Goal: Task Accomplishment & Management: Manage account settings

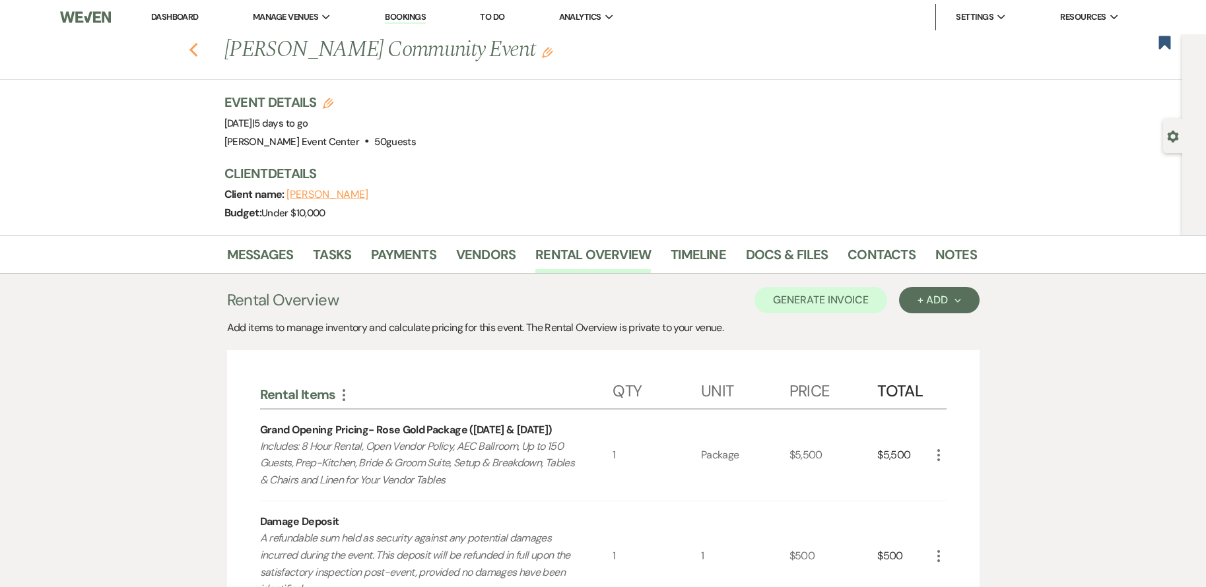
click at [199, 48] on icon "Previous" at bounding box center [194, 50] width 10 height 16
select select "5"
select select "8"
select select "2"
select select "4"
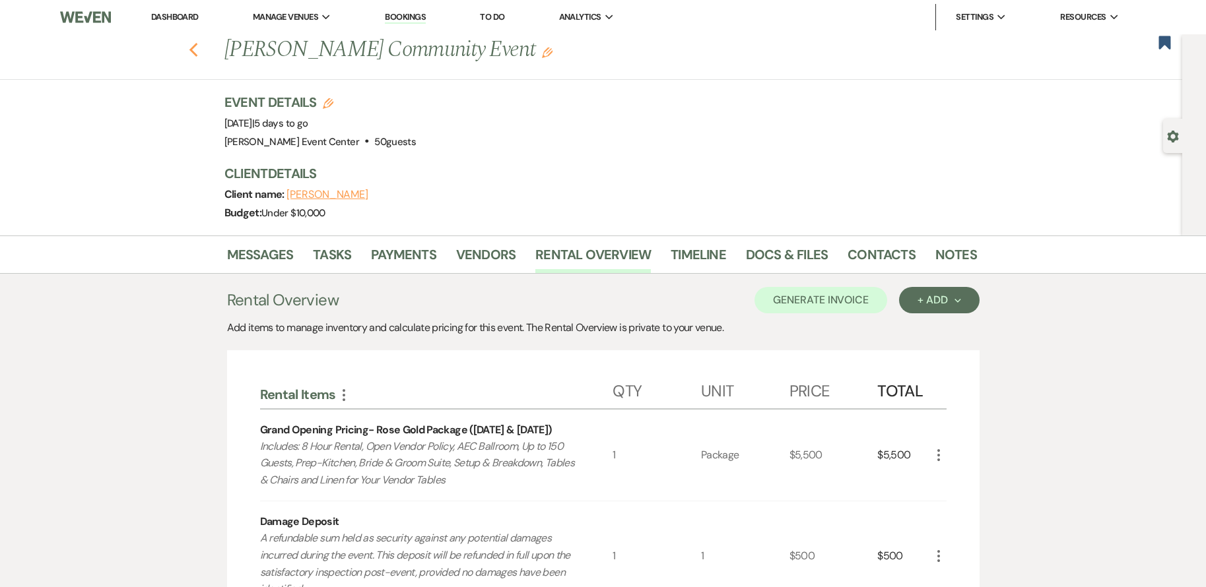
select select "4"
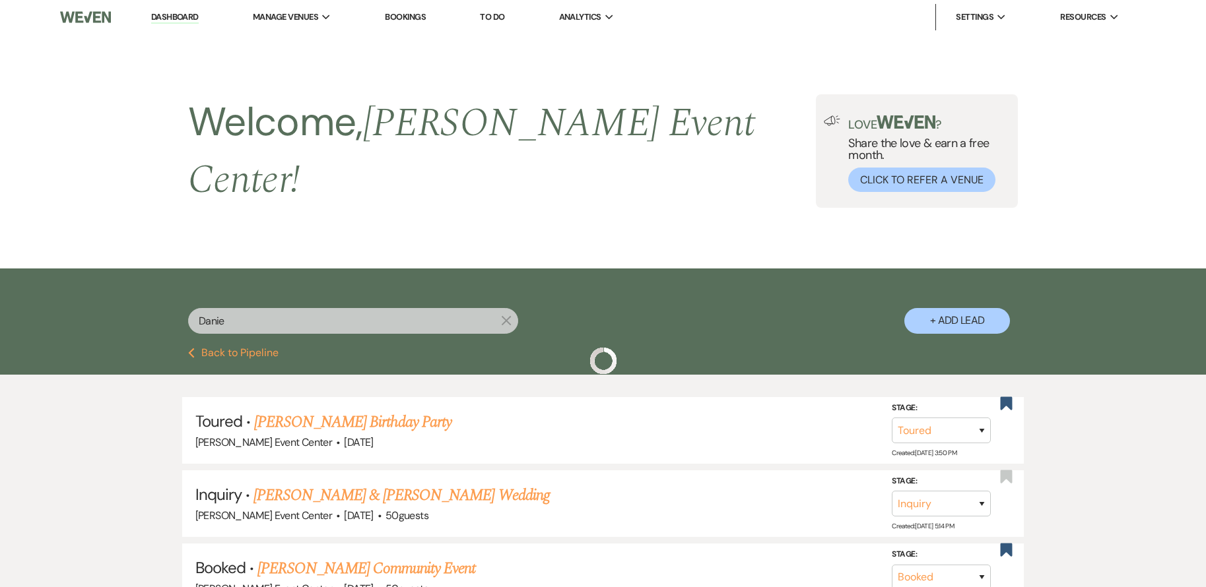
scroll to position [132, 0]
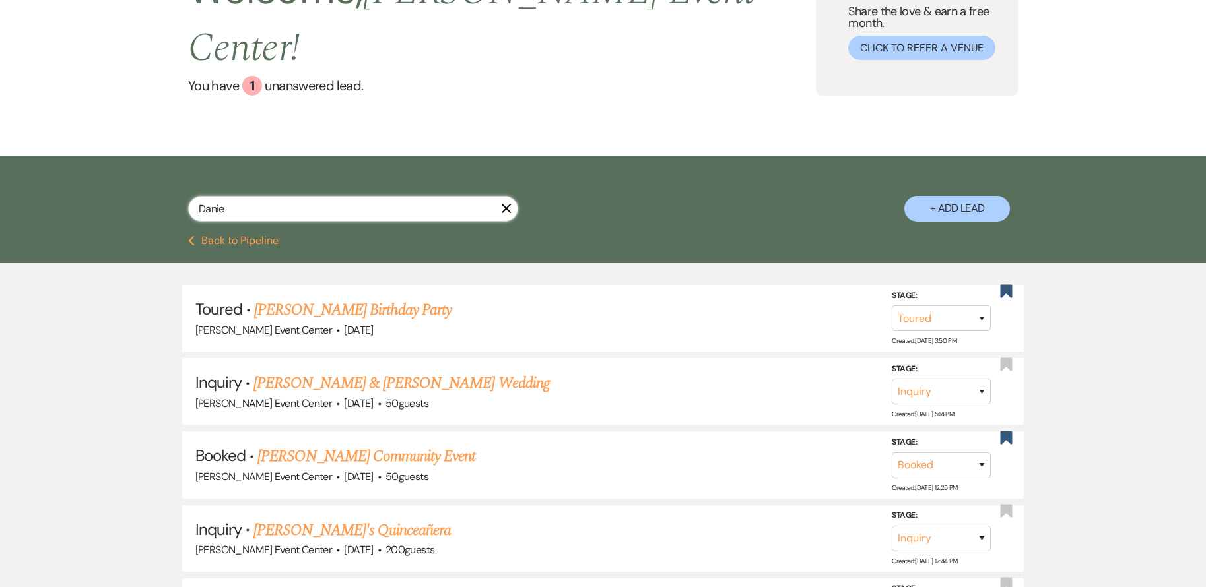
click at [296, 196] on input "Danie" at bounding box center [353, 209] width 330 height 26
type input "Jeniya"
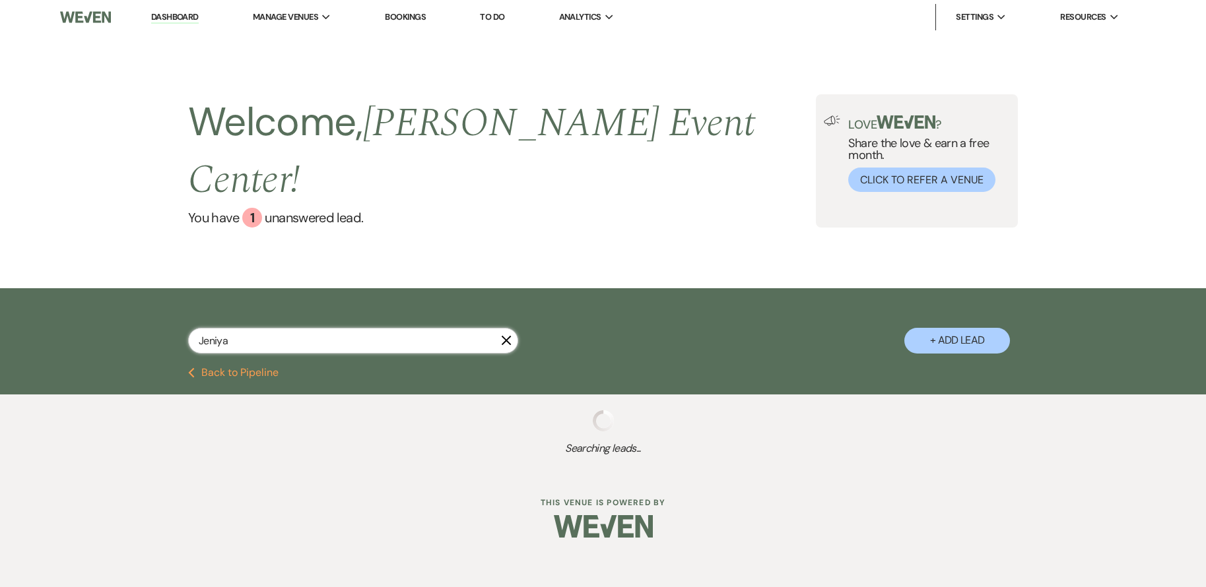
select select "8"
select select "4"
select select "8"
select select "4"
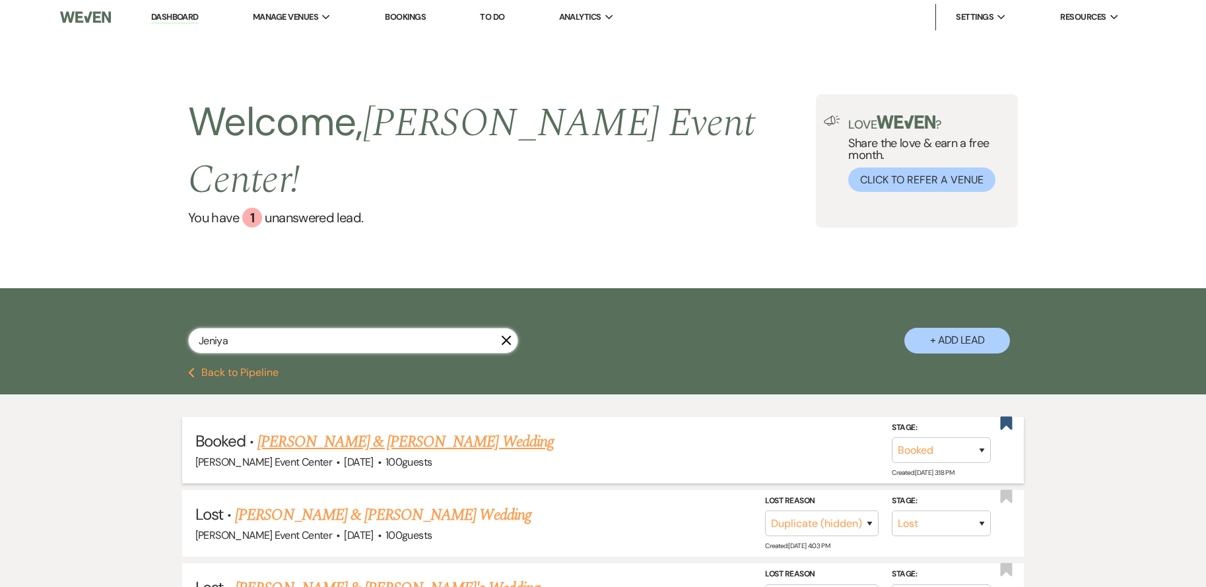
type input "Jeniya"
click at [455, 430] on link "[PERSON_NAME] & [PERSON_NAME] Wedding" at bounding box center [405, 442] width 296 height 24
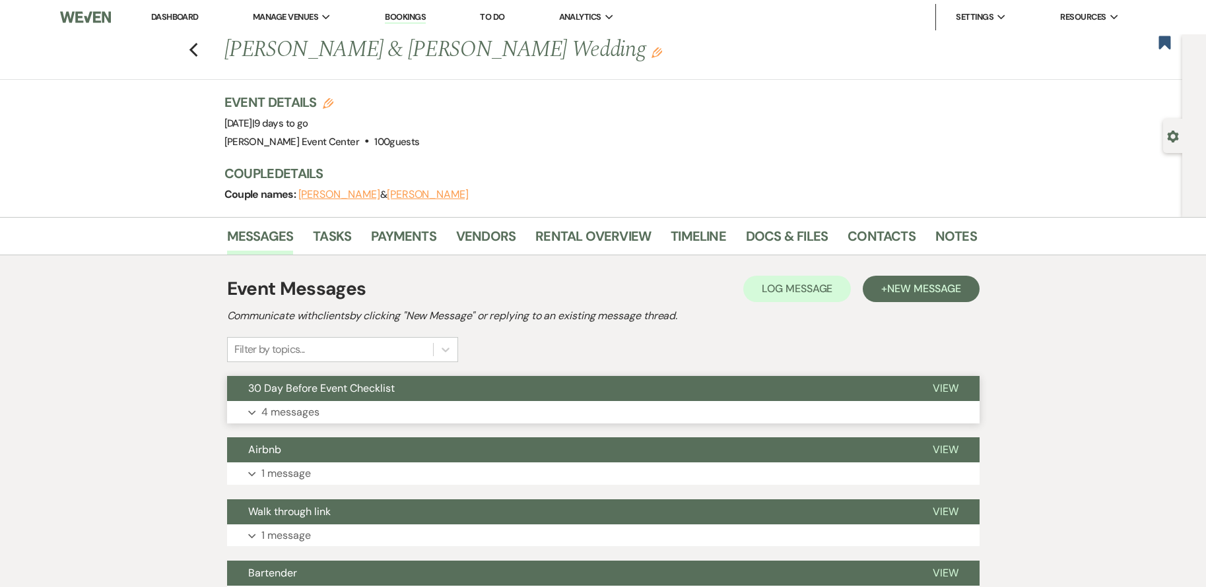
click at [413, 417] on button "Expand 4 messages" at bounding box center [603, 412] width 752 height 22
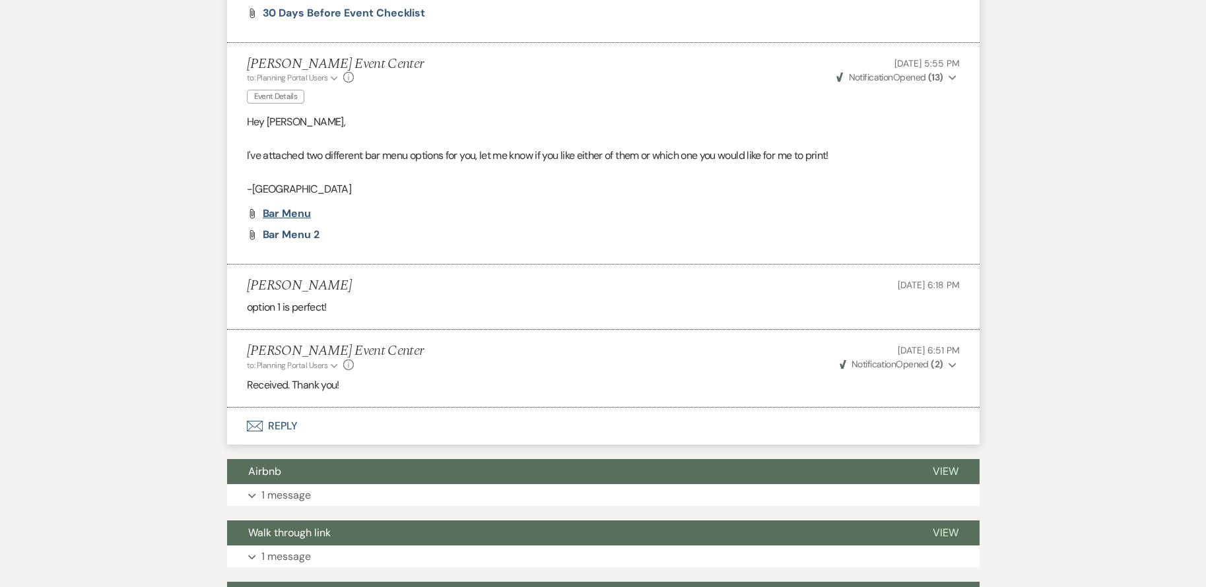
scroll to position [924, 0]
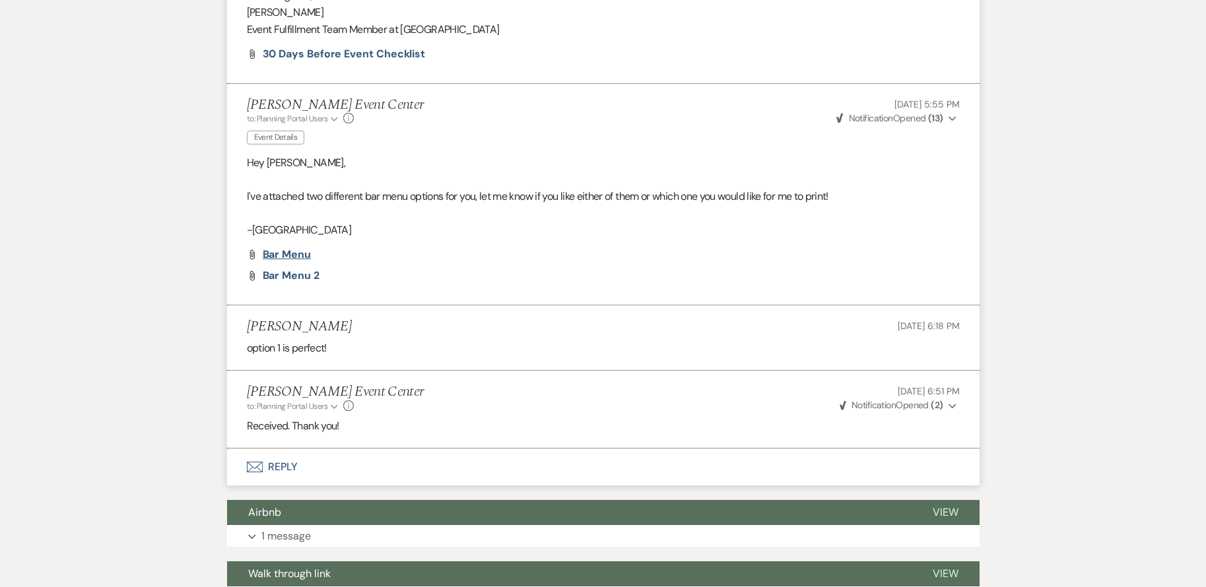
click at [298, 255] on span "Bar Menu" at bounding box center [287, 254] width 48 height 14
